Goal: Task Accomplishment & Management: Use online tool/utility

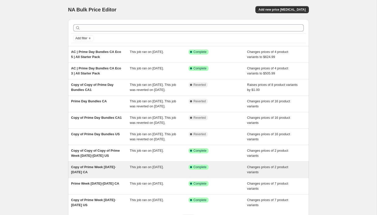
click at [108, 174] on span "Copy of Prime Week [DATE]-[DATE] CA" at bounding box center [93, 169] width 45 height 9
